Goal: Find specific page/section: Find specific page/section

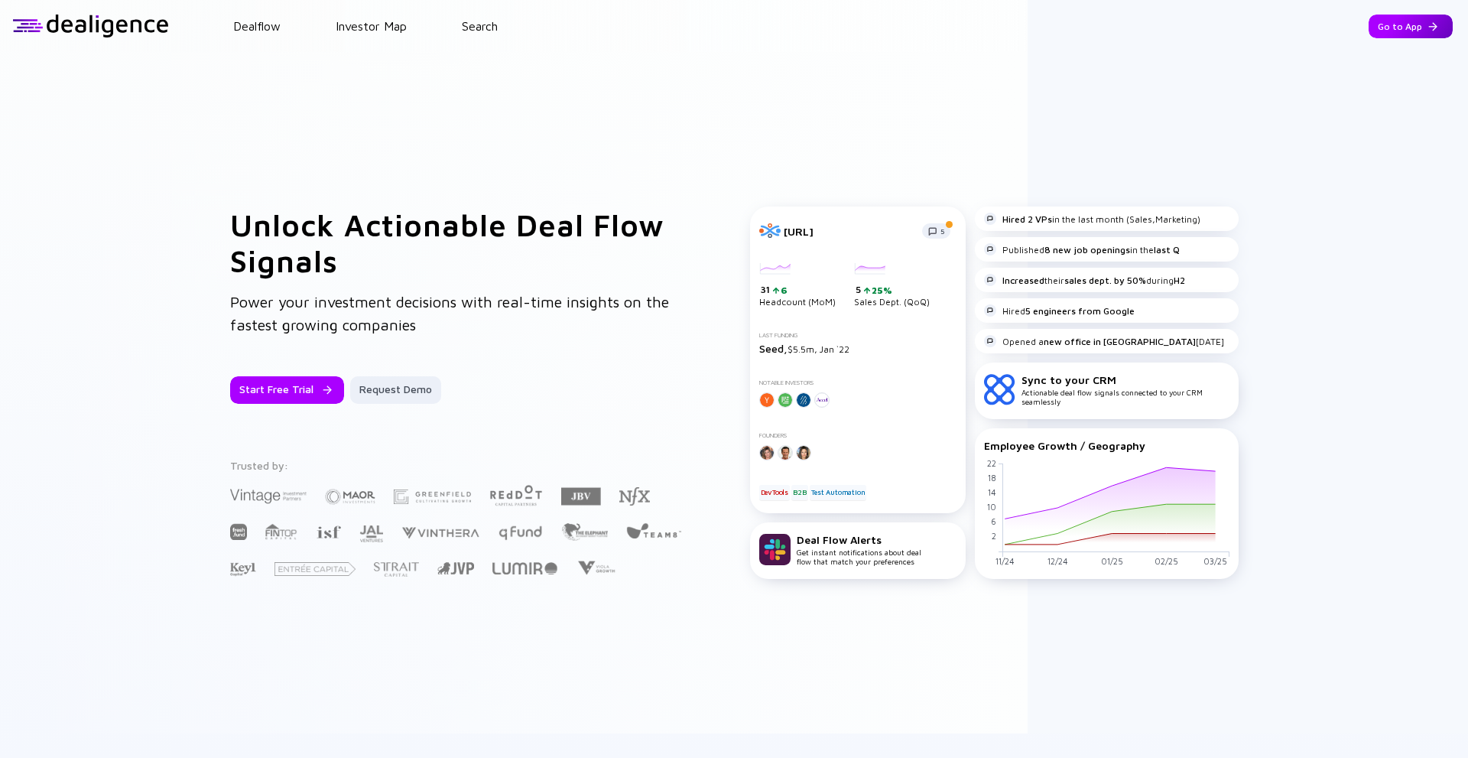
click at [1369, 36] on div "Go to App" at bounding box center [1411, 27] width 84 height 24
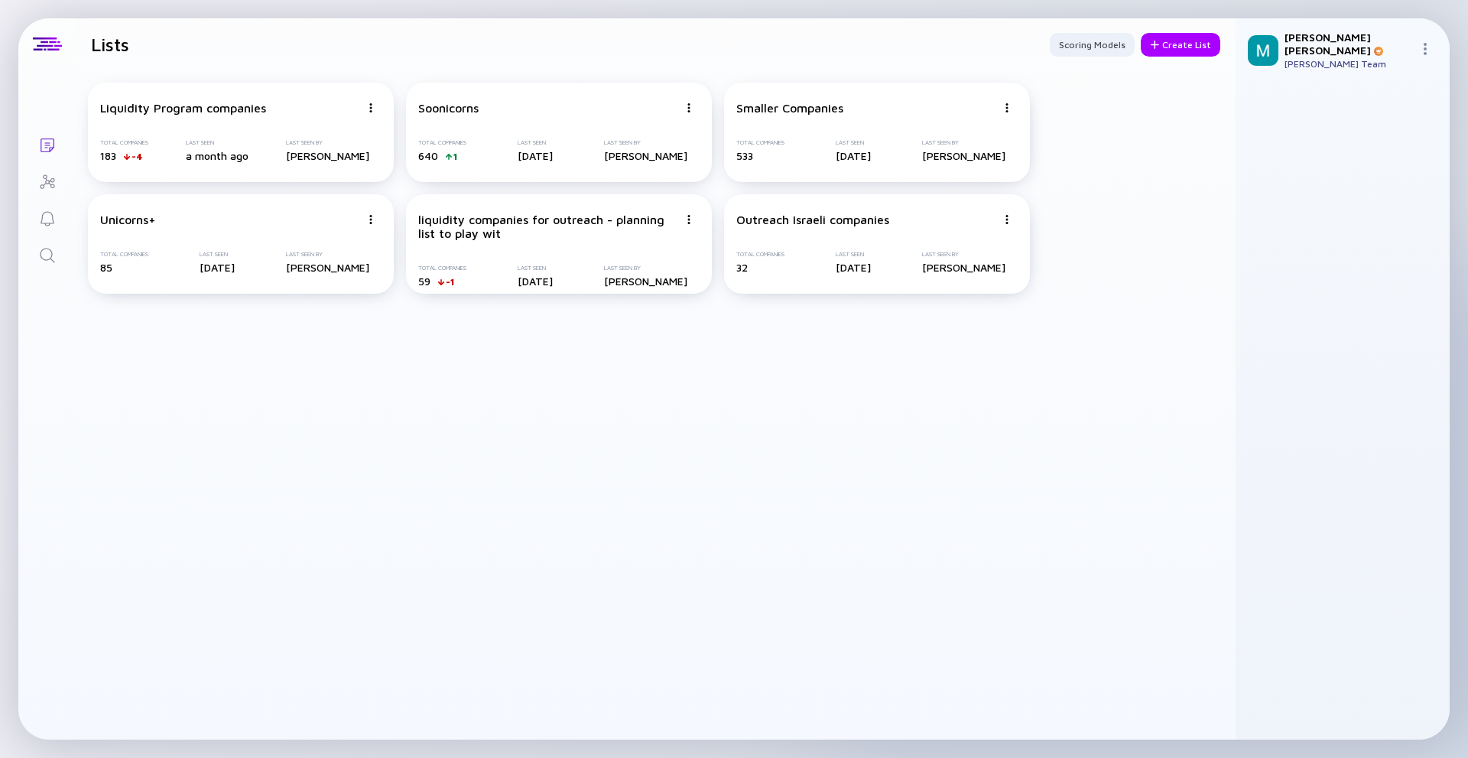
click at [48, 249] on icon "Search" at bounding box center [47, 255] width 18 height 18
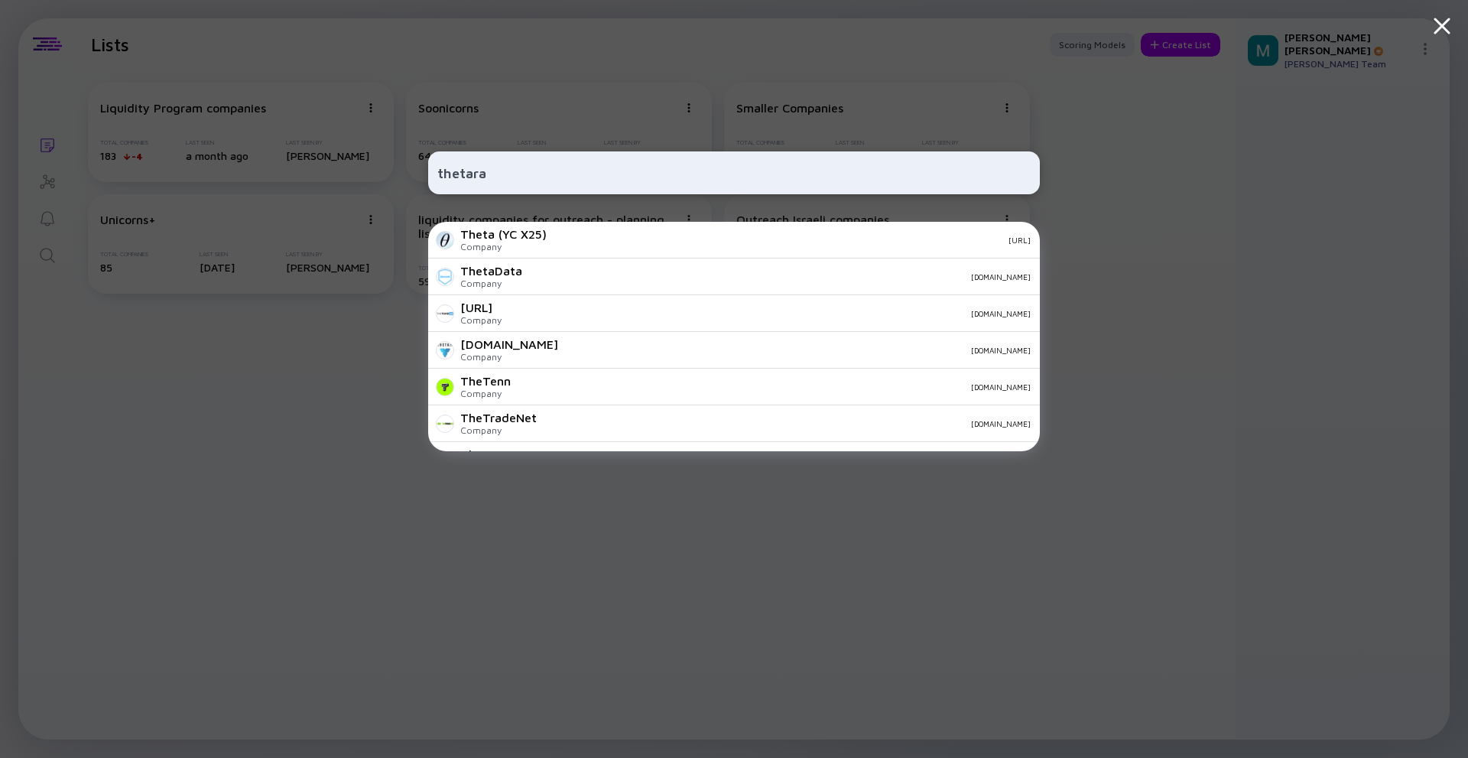
type input "thetaray"
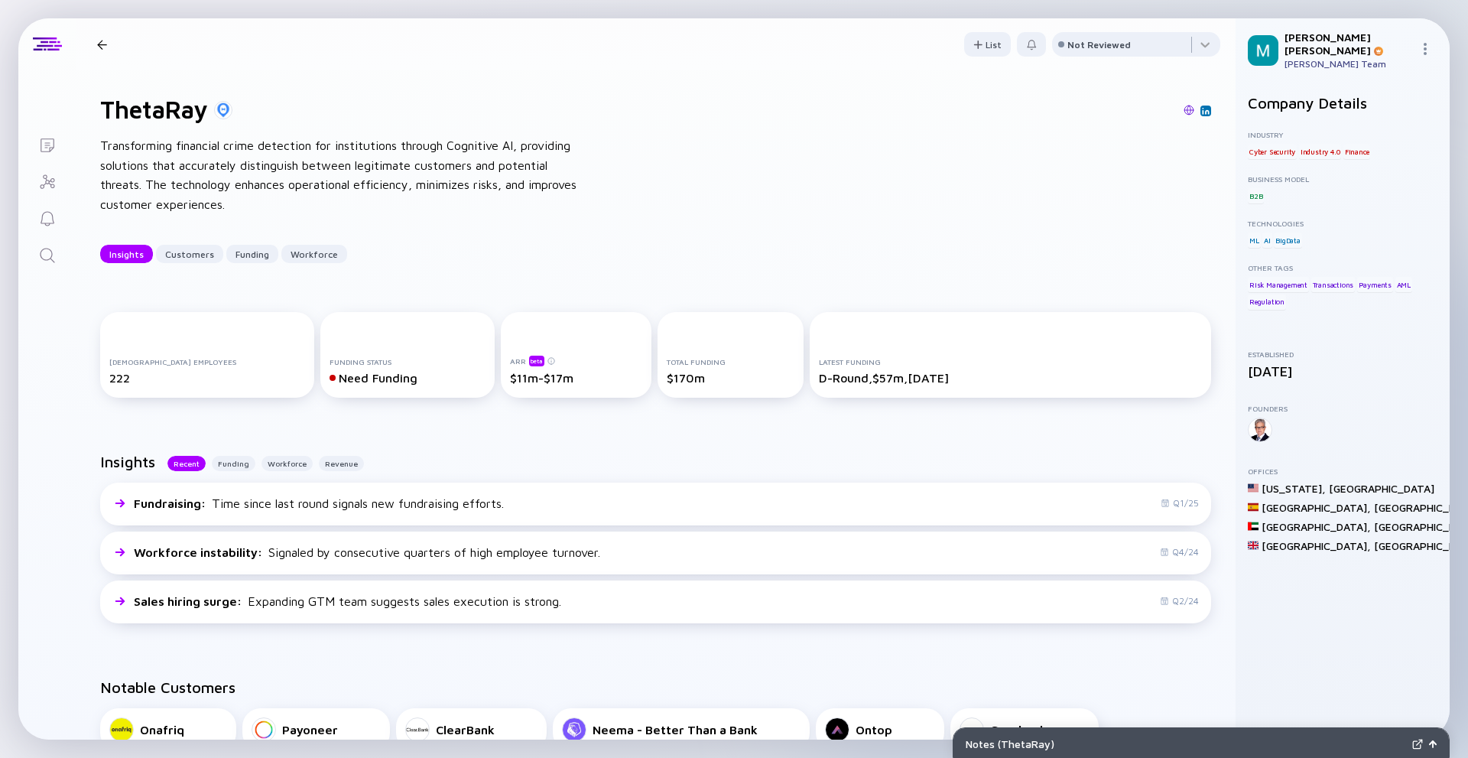
click at [56, 505] on div "Lists ThetaRay Insights Customers Funding Workforce List Not Reviewed ThetaRay …" at bounding box center [734, 378] width 1432 height 721
